Goal: Information Seeking & Learning: Learn about a topic

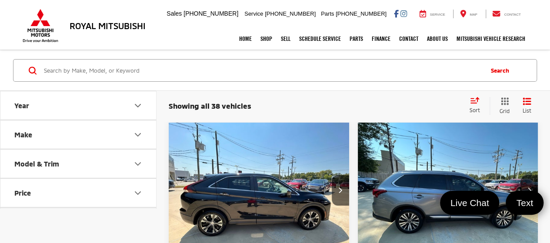
click at [75, 73] on input "Search by Make, Model, or Keyword" at bounding box center [262, 70] width 439 height 21
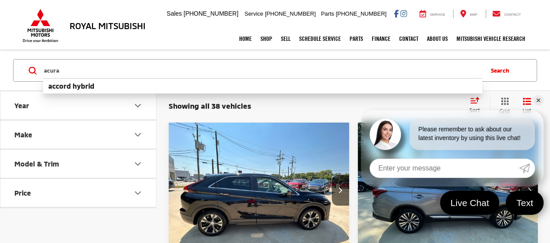
type input "acura"
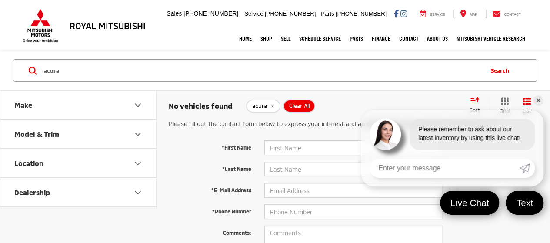
scroll to position [43, 0]
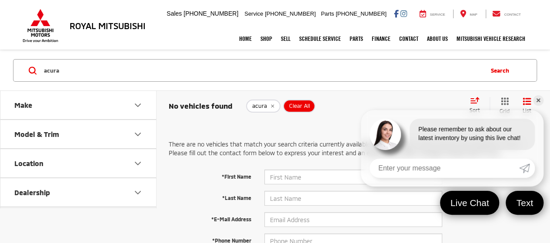
click at [274, 106] on icon "remove acura" at bounding box center [272, 105] width 6 height 5
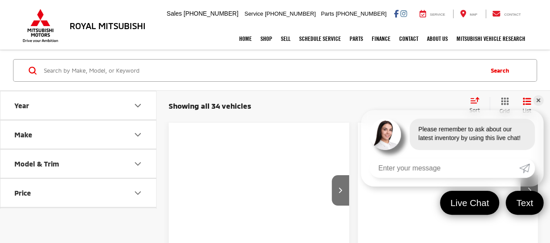
click at [536, 100] on link "✕" at bounding box center [538, 100] width 10 height 10
